Goal: Task Accomplishment & Management: Manage account settings

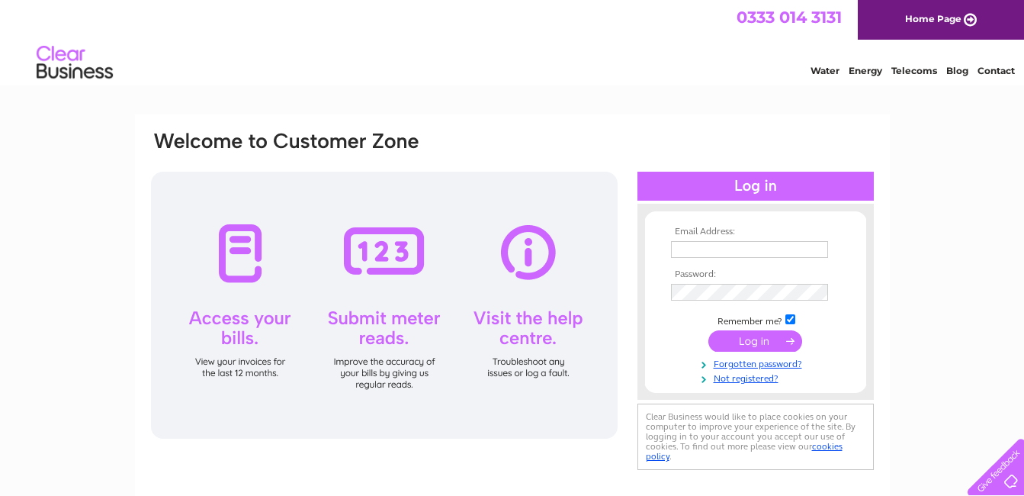
type input "andrewswift66@aol.com"
click at [763, 344] on input "submit" at bounding box center [755, 340] width 94 height 21
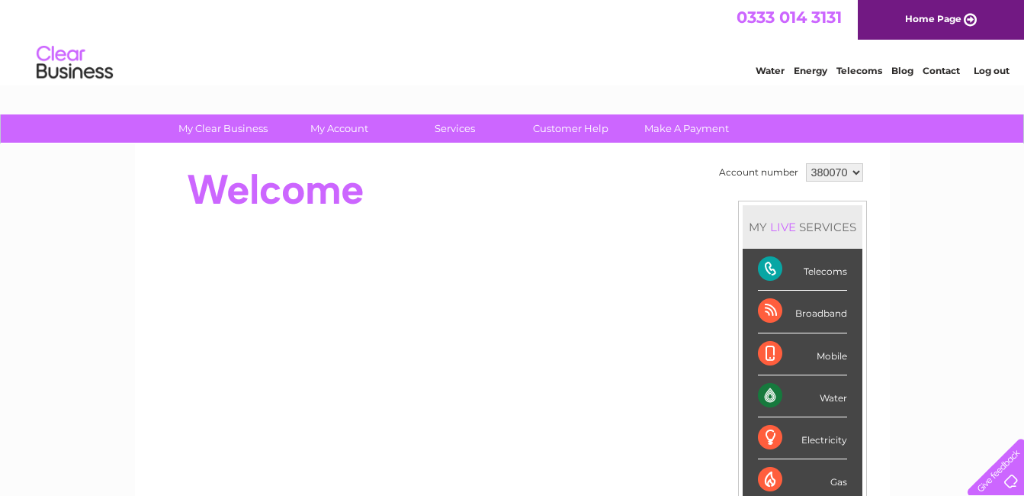
drag, startPoint x: 0, startPoint y: 0, endPoint x: 704, endPoint y: 314, distance: 770.6
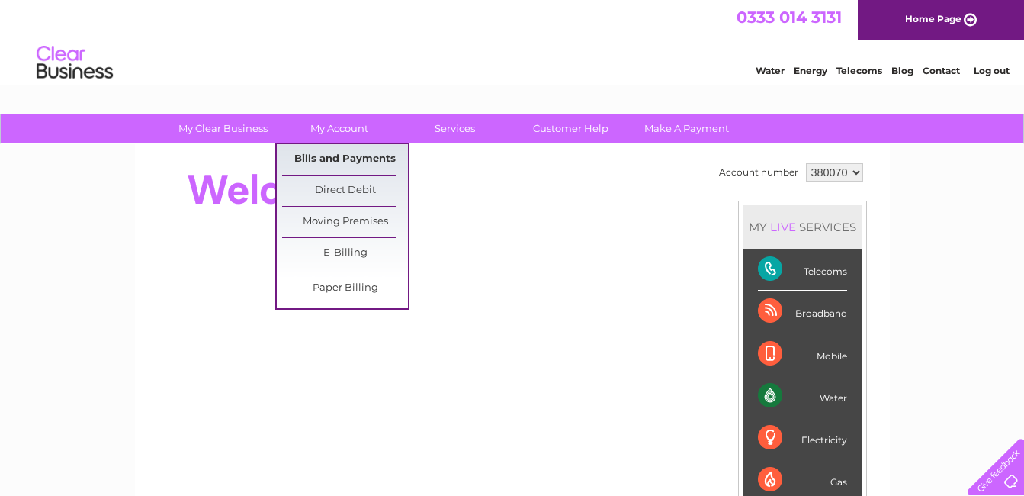
click at [359, 159] on link "Bills and Payments" at bounding box center [345, 159] width 126 height 30
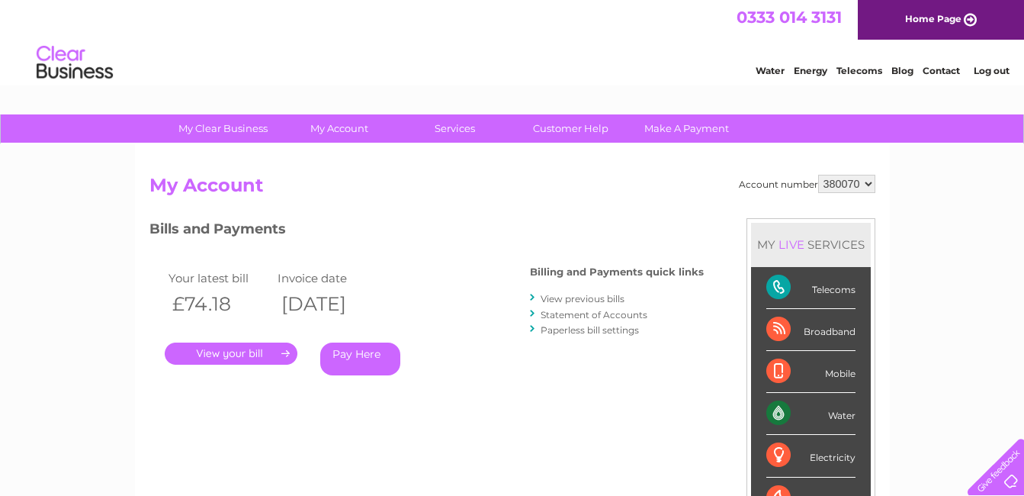
click at [265, 355] on link "." at bounding box center [231, 353] width 133 height 22
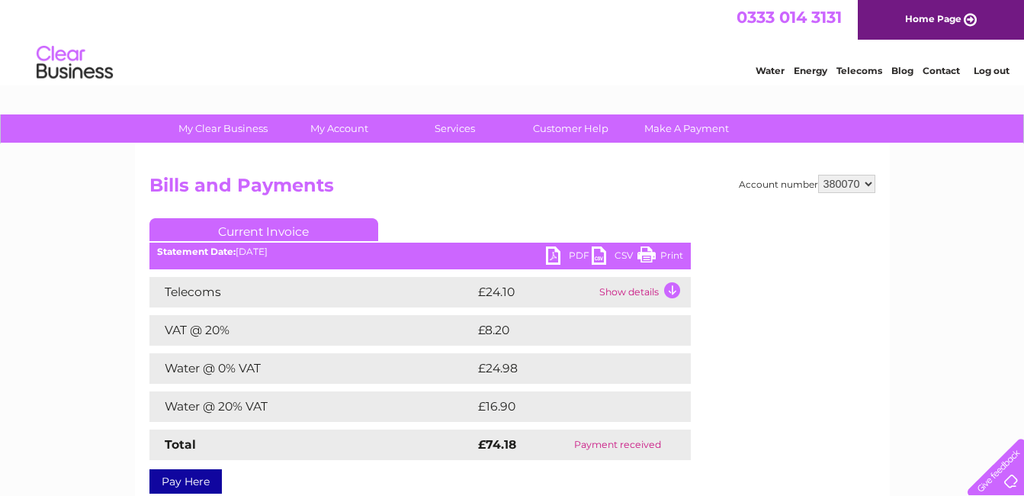
click at [552, 252] on link "PDF" at bounding box center [569, 257] width 46 height 22
